Goal: Check status: Check status

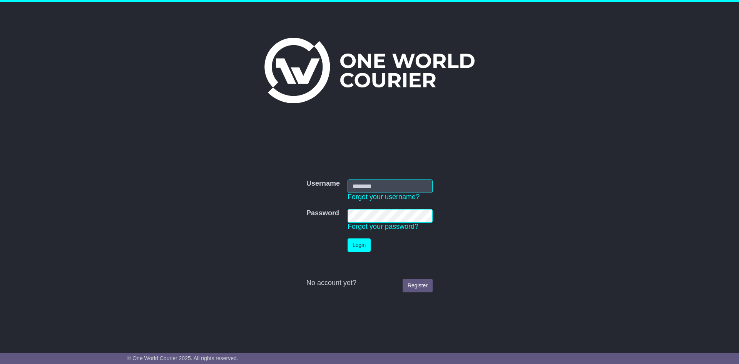
type input "**********"
click at [365, 241] on button "Login" at bounding box center [359, 244] width 23 height 13
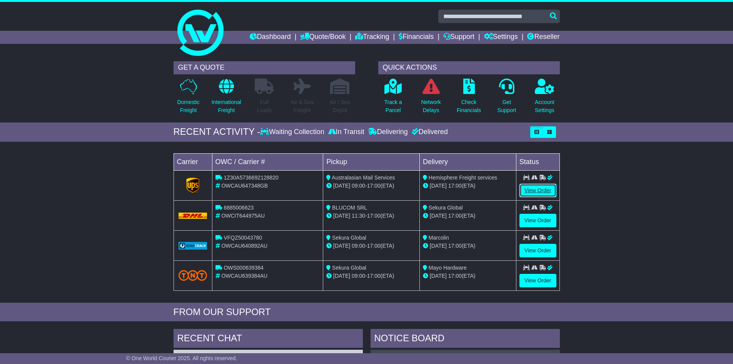
click at [533, 187] on link "View Order" at bounding box center [538, 190] width 37 height 13
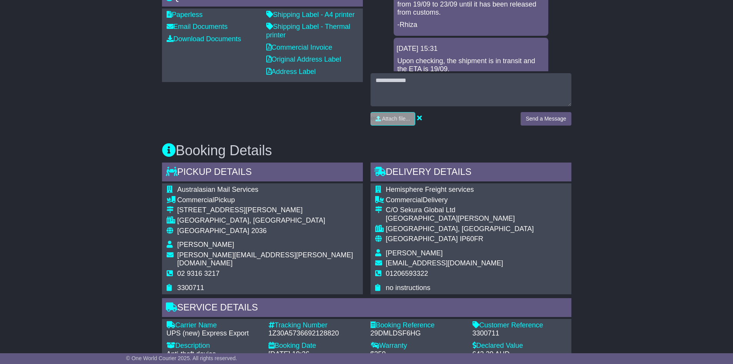
scroll to position [308, 0]
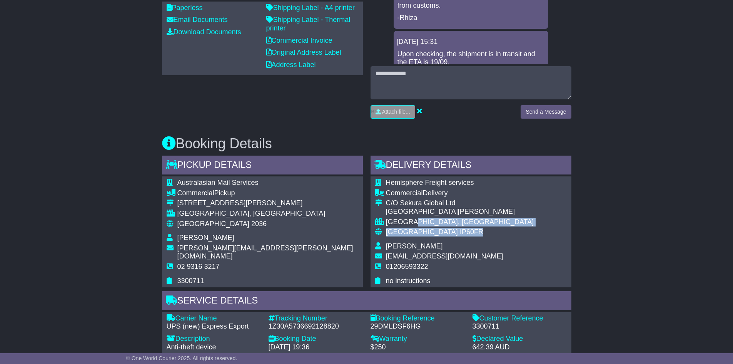
drag, startPoint x: 464, startPoint y: 231, endPoint x: 458, endPoint y: 224, distance: 8.5
click at [451, 227] on tbody "Hemisphere Freight services Commercial Delivery C/O Sekura Global Ltd [STREET_A…" at bounding box center [454, 232] width 159 height 106
click at [619, 227] on div "Email Download Tracking Pricing Insurance" at bounding box center [366, 301] width 733 height 946
